Goal: Transaction & Acquisition: Purchase product/service

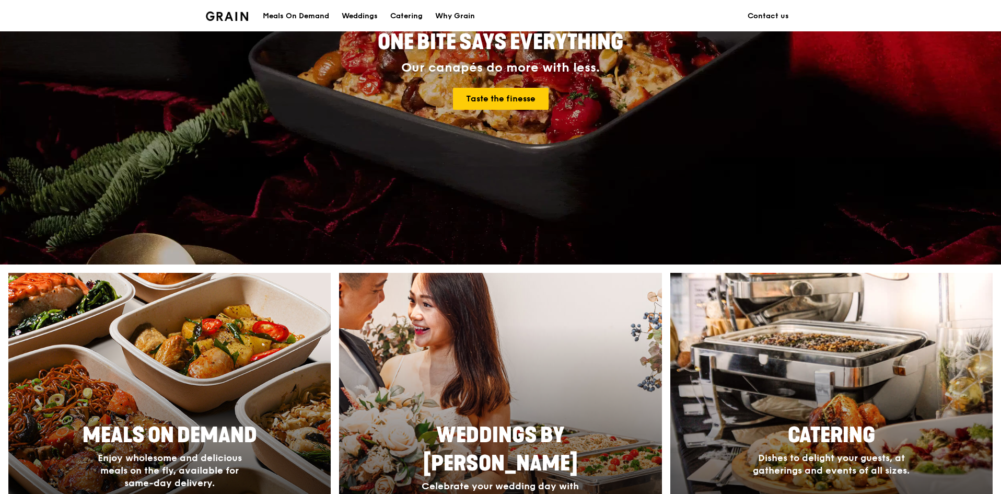
scroll to position [366, 0]
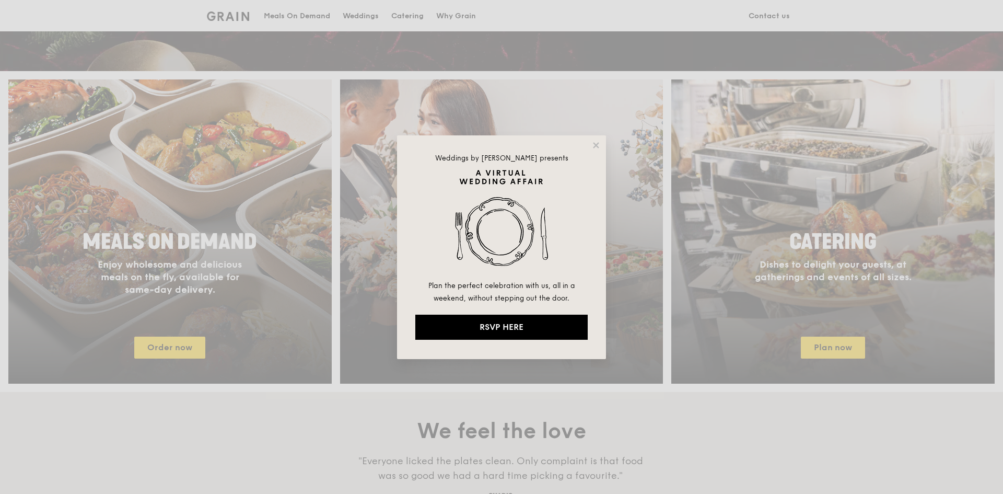
click at [592, 138] on div "Weddings by Grain presents Plan the perfect celebration with us, all in a weeke…" at bounding box center [501, 247] width 209 height 224
click at [593, 141] on icon at bounding box center [595, 145] width 9 height 9
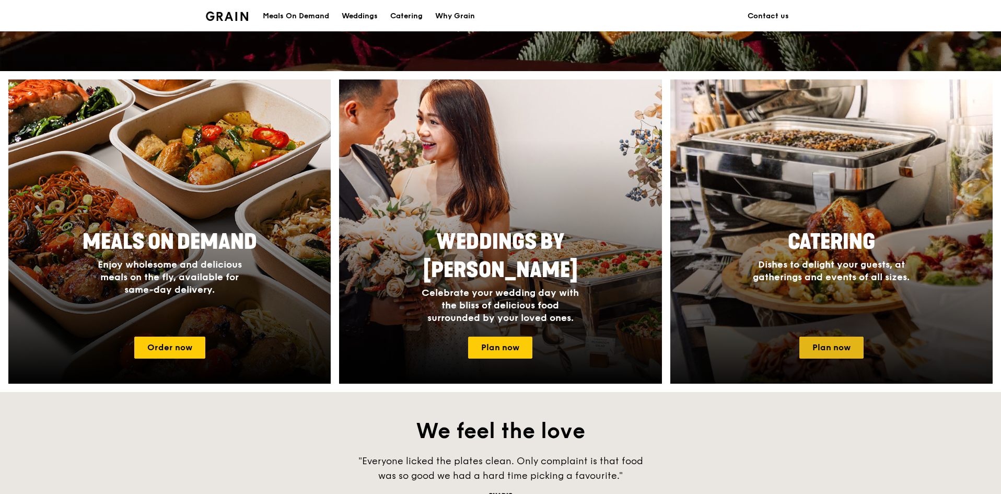
click at [818, 353] on link "Plan now" at bounding box center [831, 347] width 64 height 22
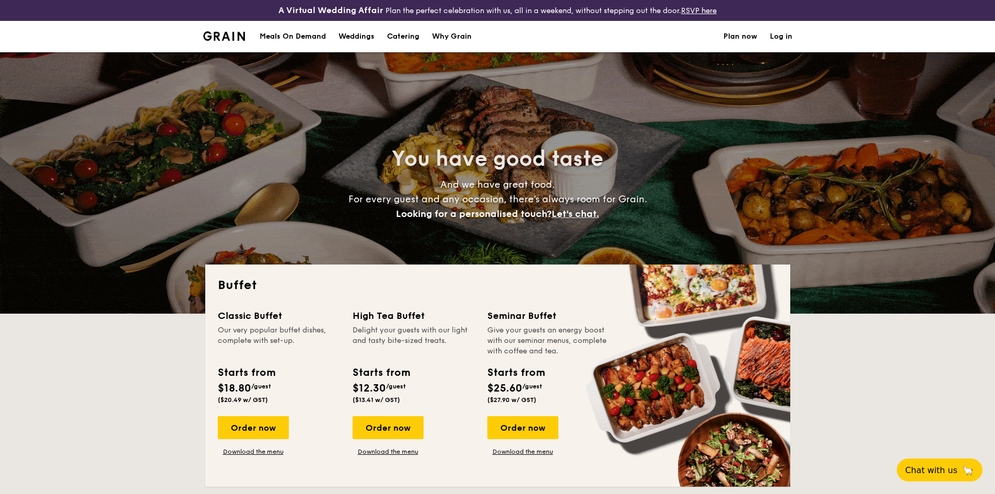
select select
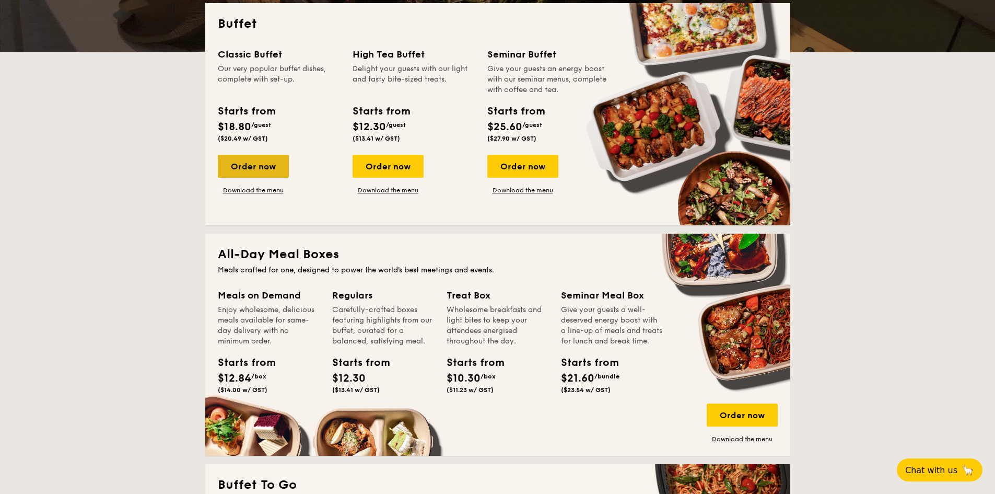
click at [270, 170] on div "Order now" at bounding box center [253, 166] width 71 height 23
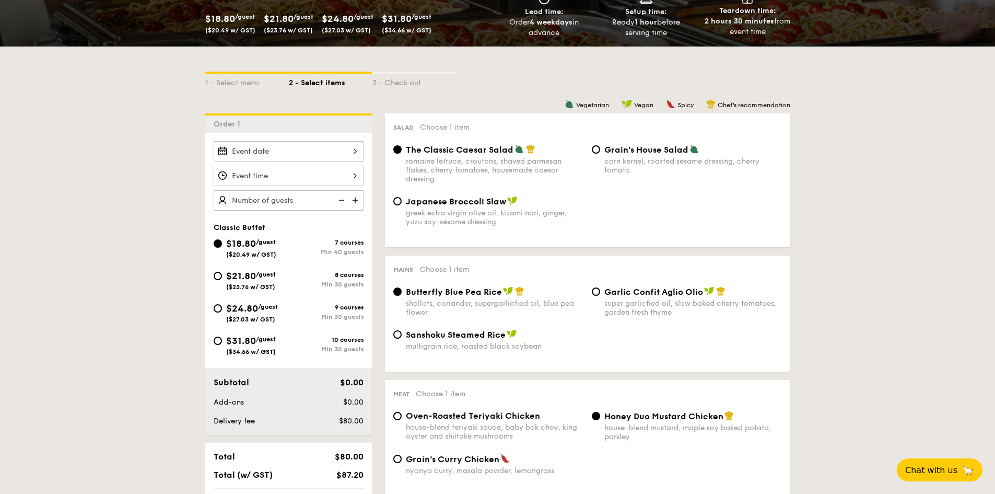
scroll to position [209, 0]
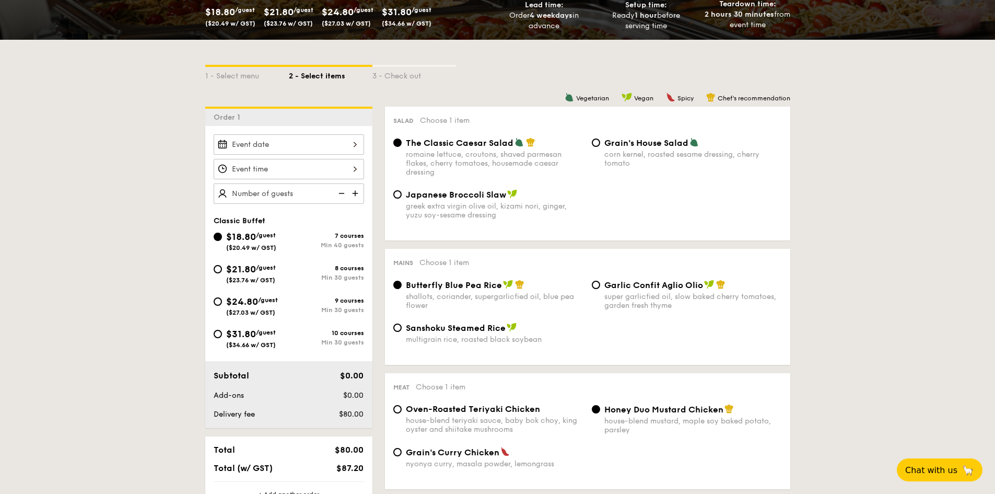
click at [241, 265] on span "$21.80" at bounding box center [241, 268] width 30 height 11
click at [222, 265] on input "$21.80 /guest ($23.76 w/ GST) 8 courses Min 30 guests" at bounding box center [218, 269] width 8 height 8
radio input "true"
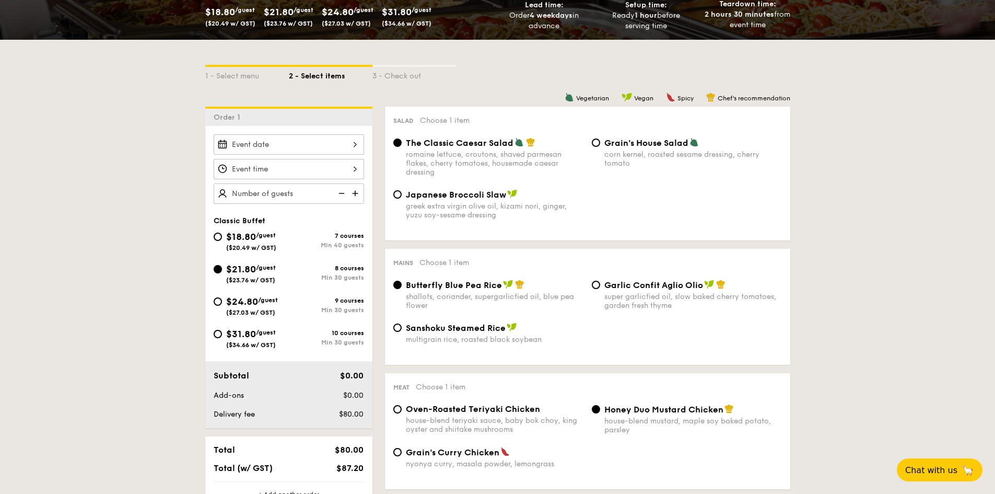
radio input "true"
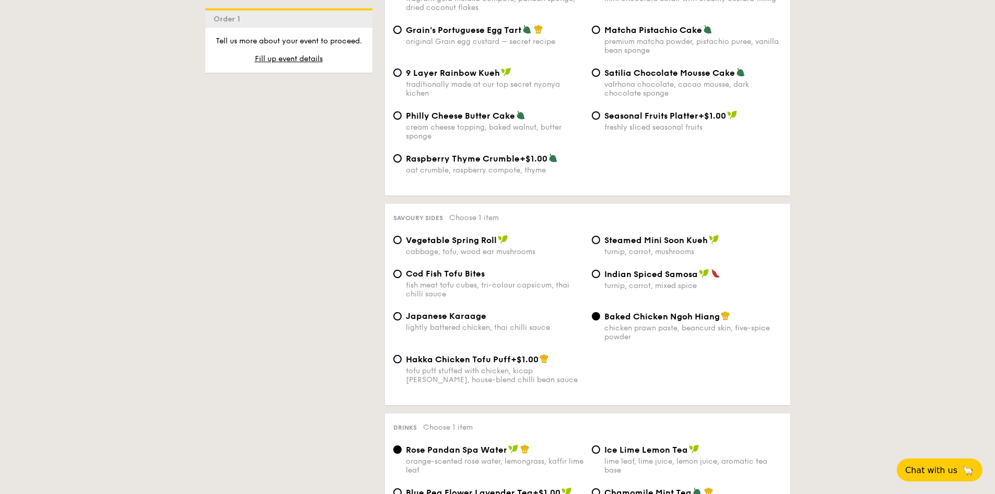
scroll to position [1672, 0]
